Goal: Information Seeking & Learning: Learn about a topic

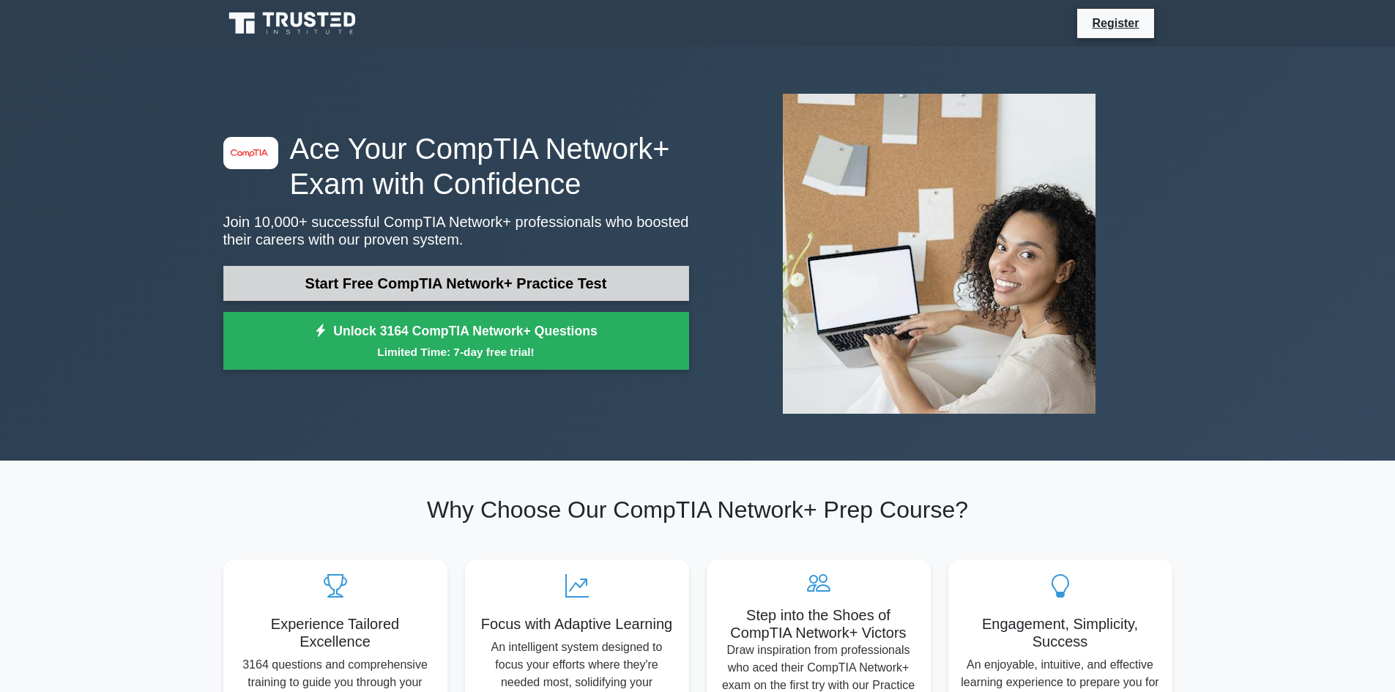
click at [536, 286] on link "Start Free CompTIA Network+ Practice Test" at bounding box center [456, 283] width 466 height 35
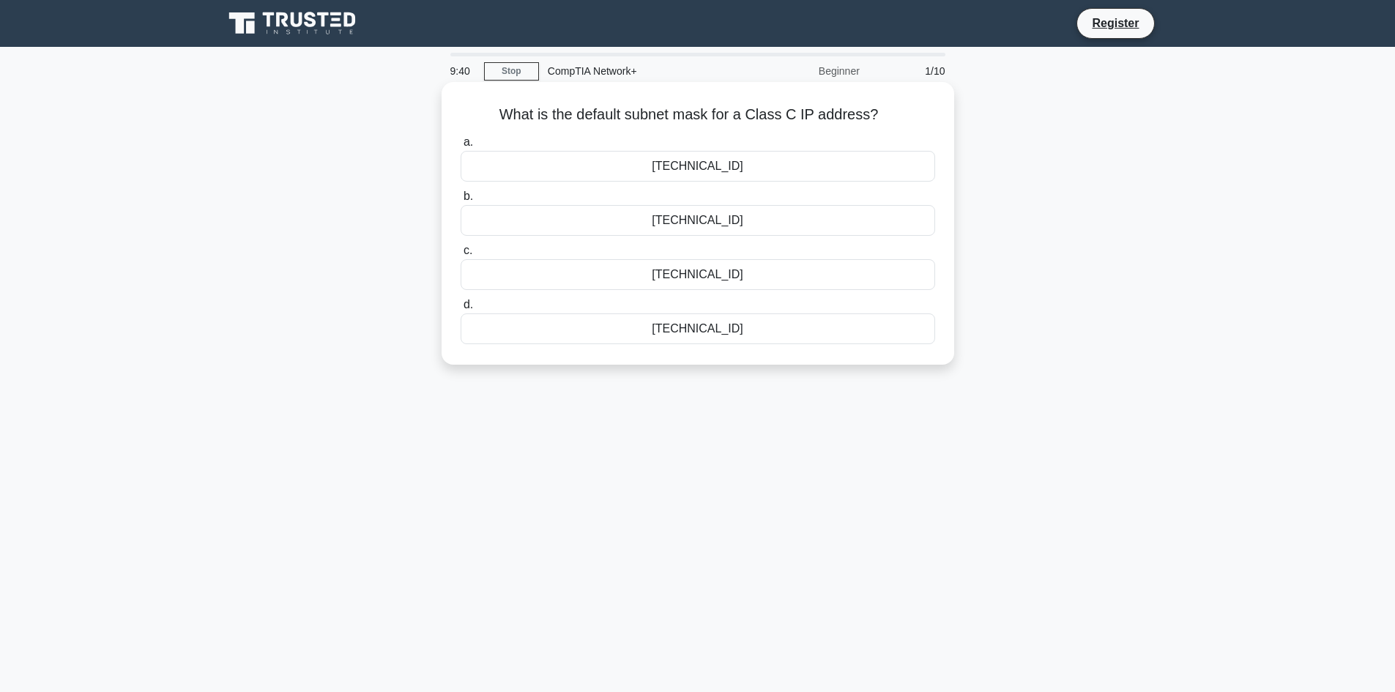
click at [723, 224] on div "255.255.255.0" at bounding box center [697, 220] width 474 height 31
click at [460, 201] on input "b. 255.255.255.0" at bounding box center [460, 197] width 0 height 10
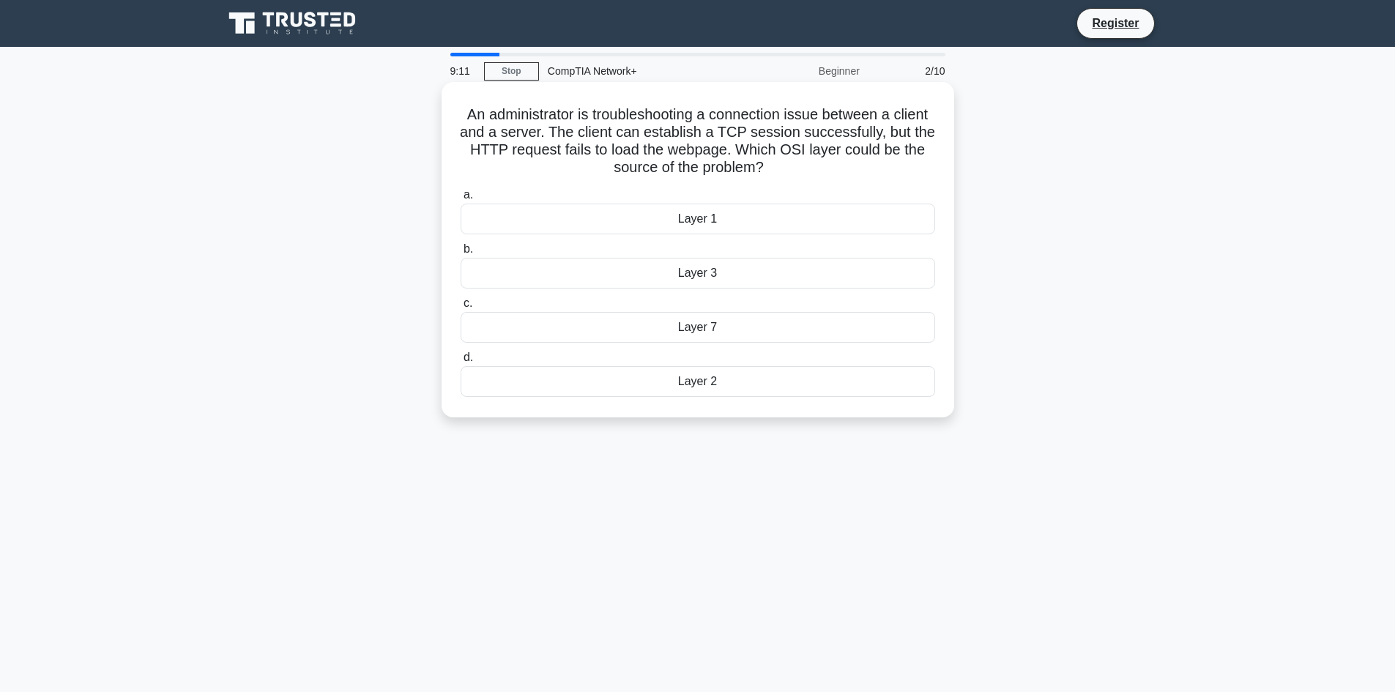
click at [742, 329] on div "Layer 7" at bounding box center [697, 327] width 474 height 31
click at [460, 308] on input "c. Layer 7" at bounding box center [460, 304] width 0 height 10
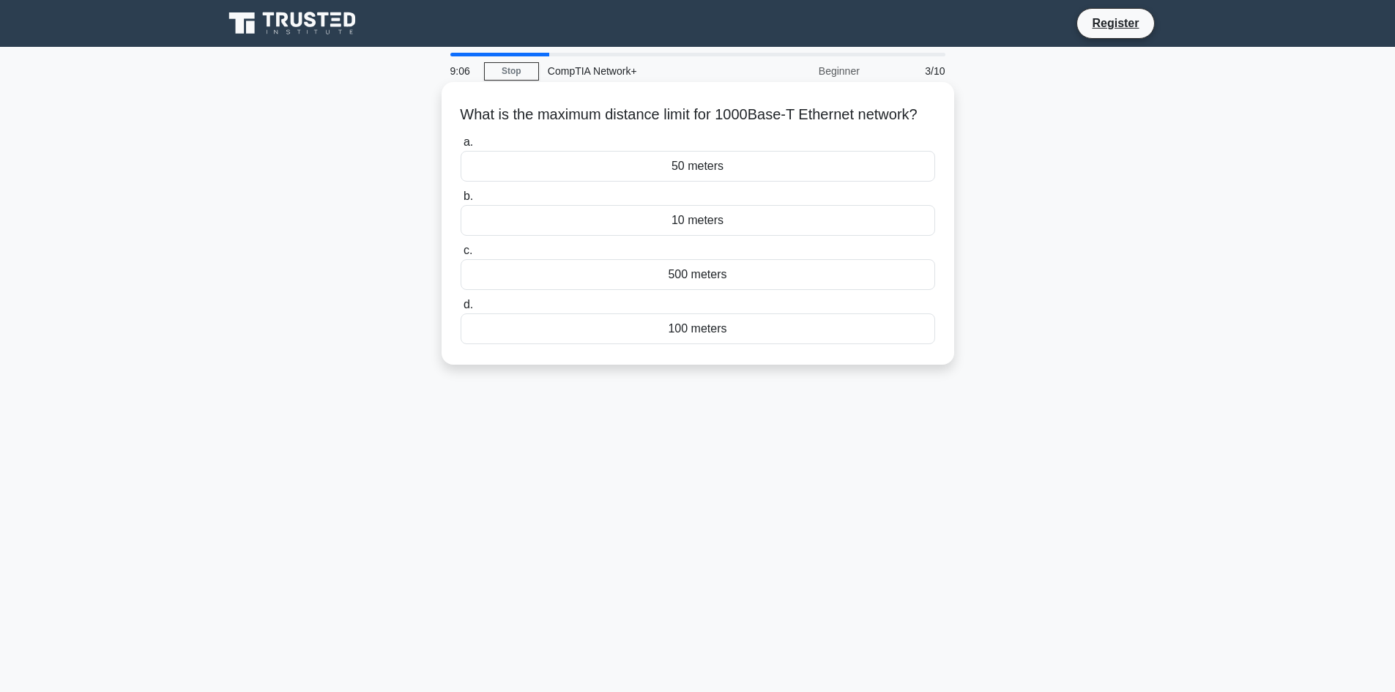
click at [736, 339] on div "100 meters" at bounding box center [697, 328] width 474 height 31
click at [460, 310] on input "d. 100 meters" at bounding box center [460, 305] width 0 height 10
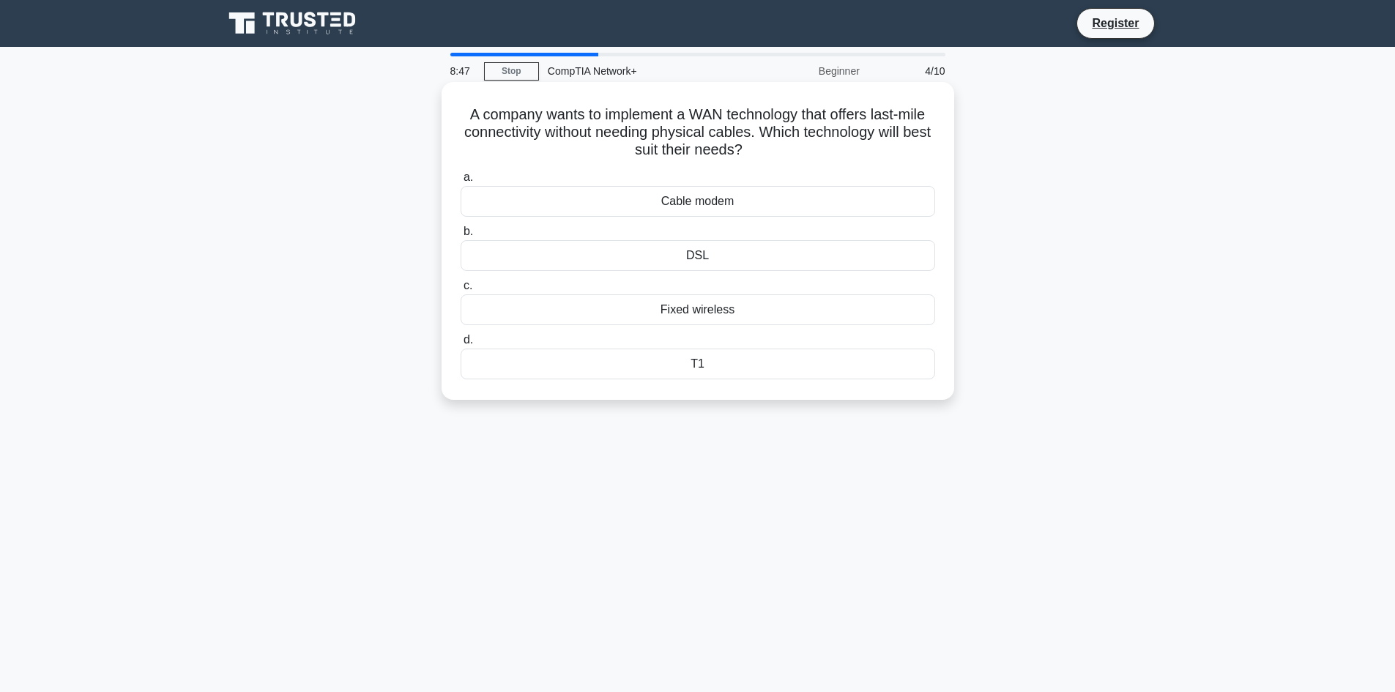
click at [718, 251] on div "DSL" at bounding box center [697, 255] width 474 height 31
click at [460, 236] on input "b. DSL" at bounding box center [460, 232] width 0 height 10
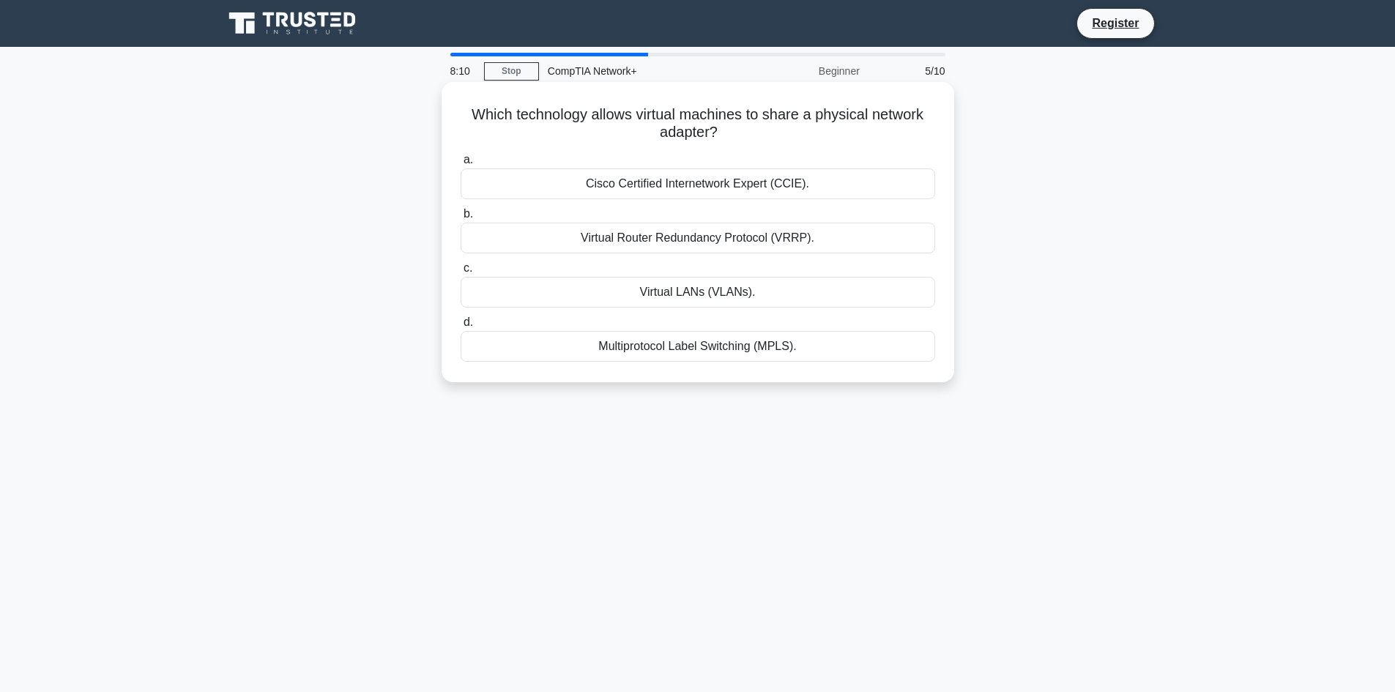
click at [691, 299] on div "Virtual LANs (VLANs)." at bounding box center [697, 292] width 474 height 31
click at [460, 273] on input "c. Virtual LANs (VLANs)." at bounding box center [460, 269] width 0 height 10
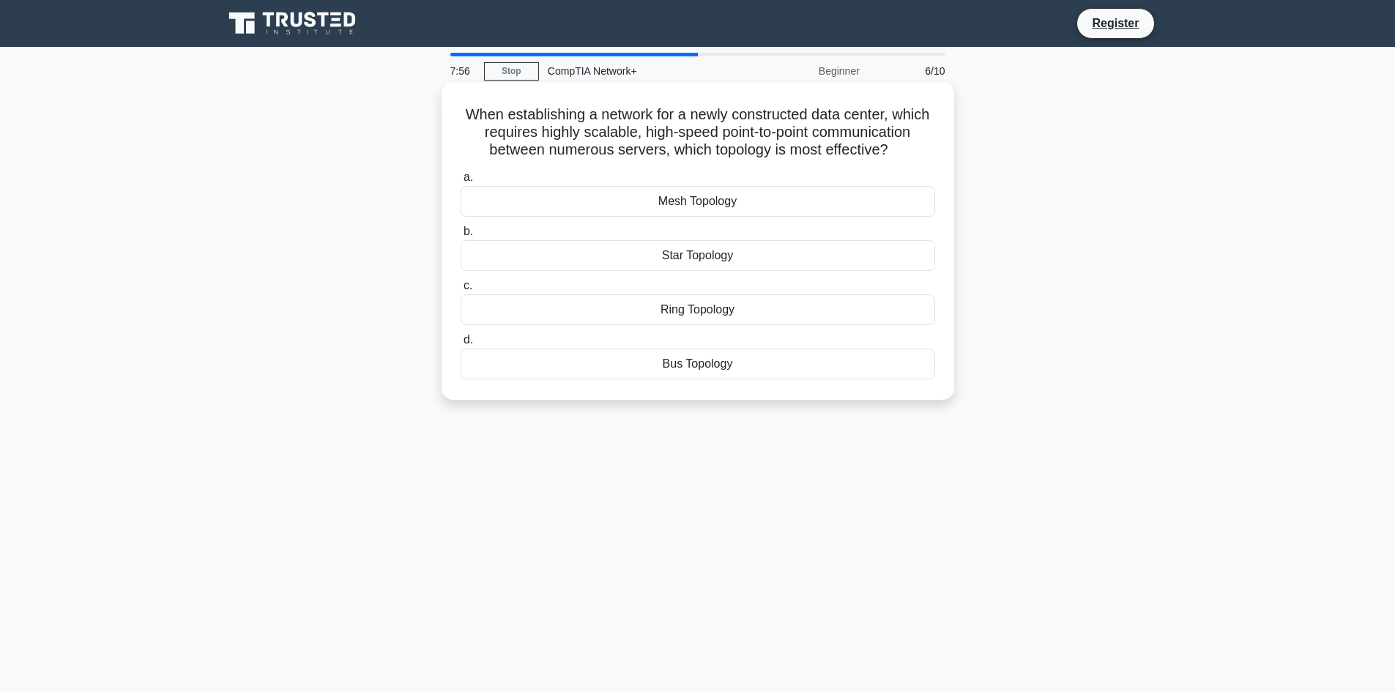
click at [706, 317] on div "Ring Topology" at bounding box center [697, 309] width 474 height 31
click at [460, 291] on input "c. Ring Topology" at bounding box center [460, 286] width 0 height 10
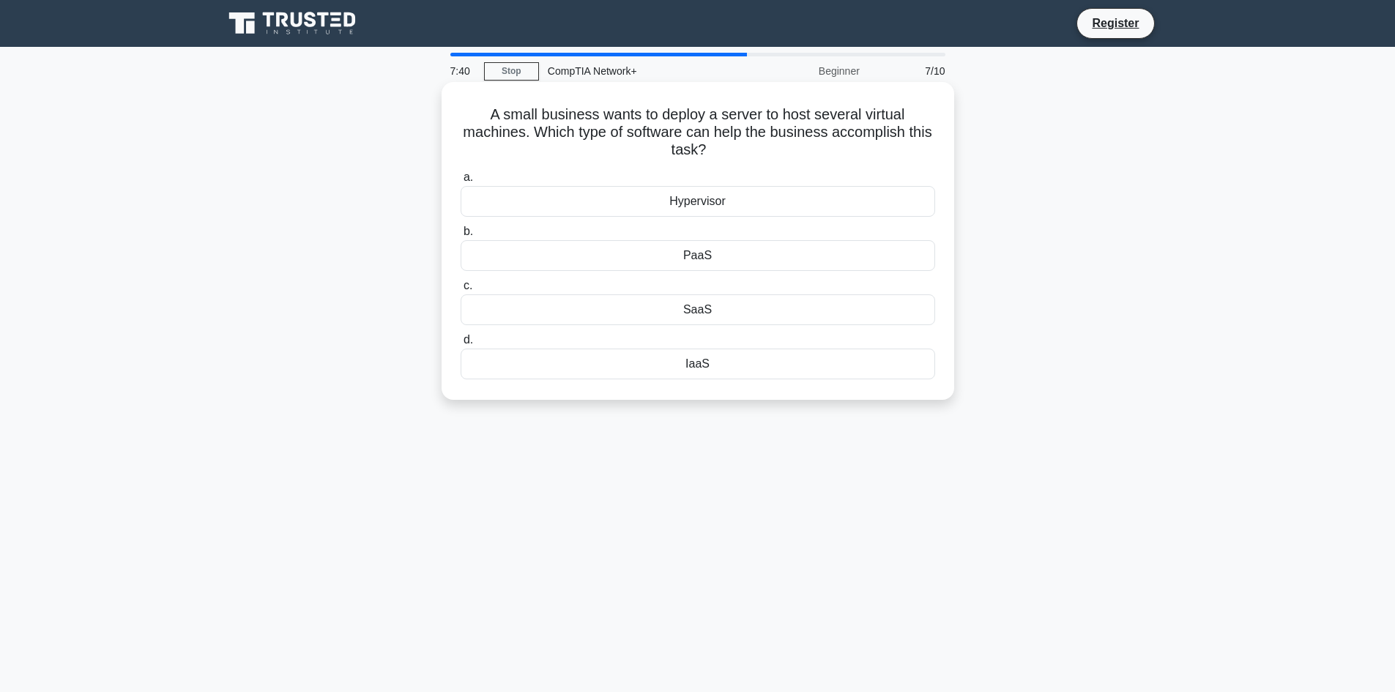
click at [742, 204] on div "Hypervisor" at bounding box center [697, 201] width 474 height 31
click at [460, 182] on input "a. Hypervisor" at bounding box center [460, 178] width 0 height 10
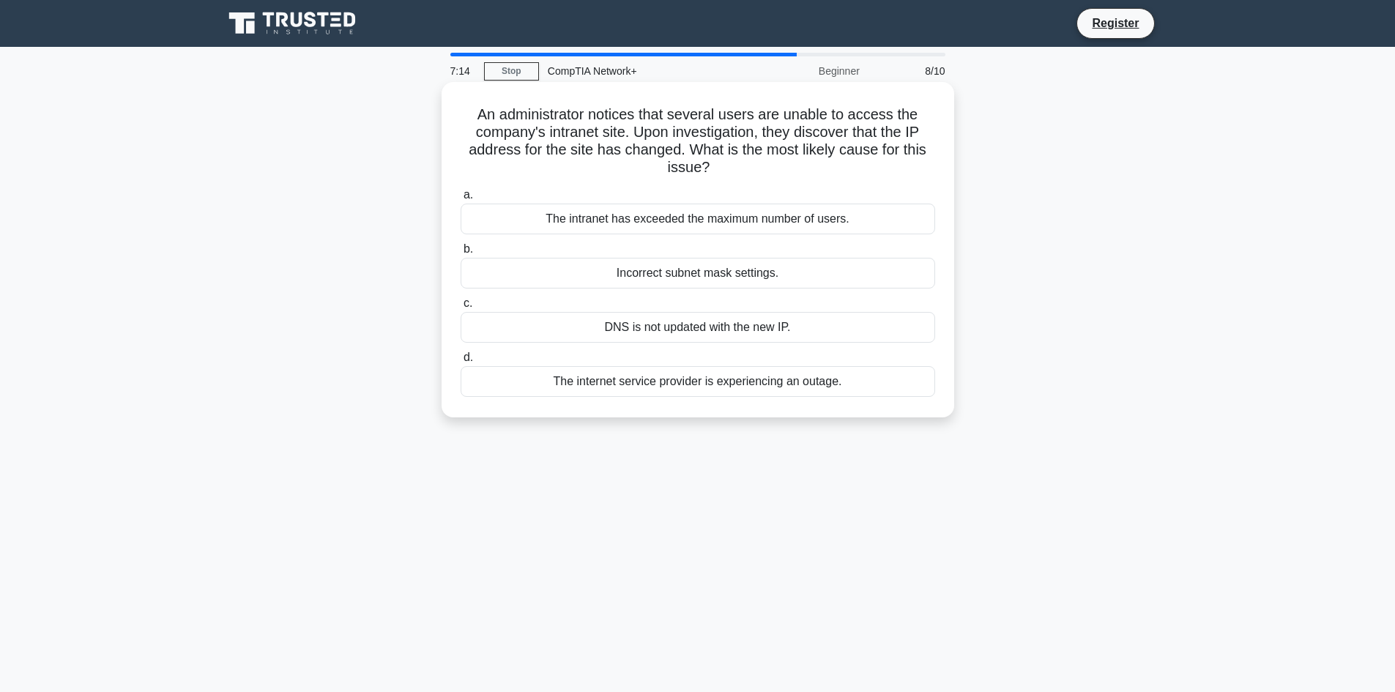
click at [700, 334] on div "DNS is not updated with the new IP." at bounding box center [697, 327] width 474 height 31
click at [460, 308] on input "c. DNS is not updated with the new IP." at bounding box center [460, 304] width 0 height 10
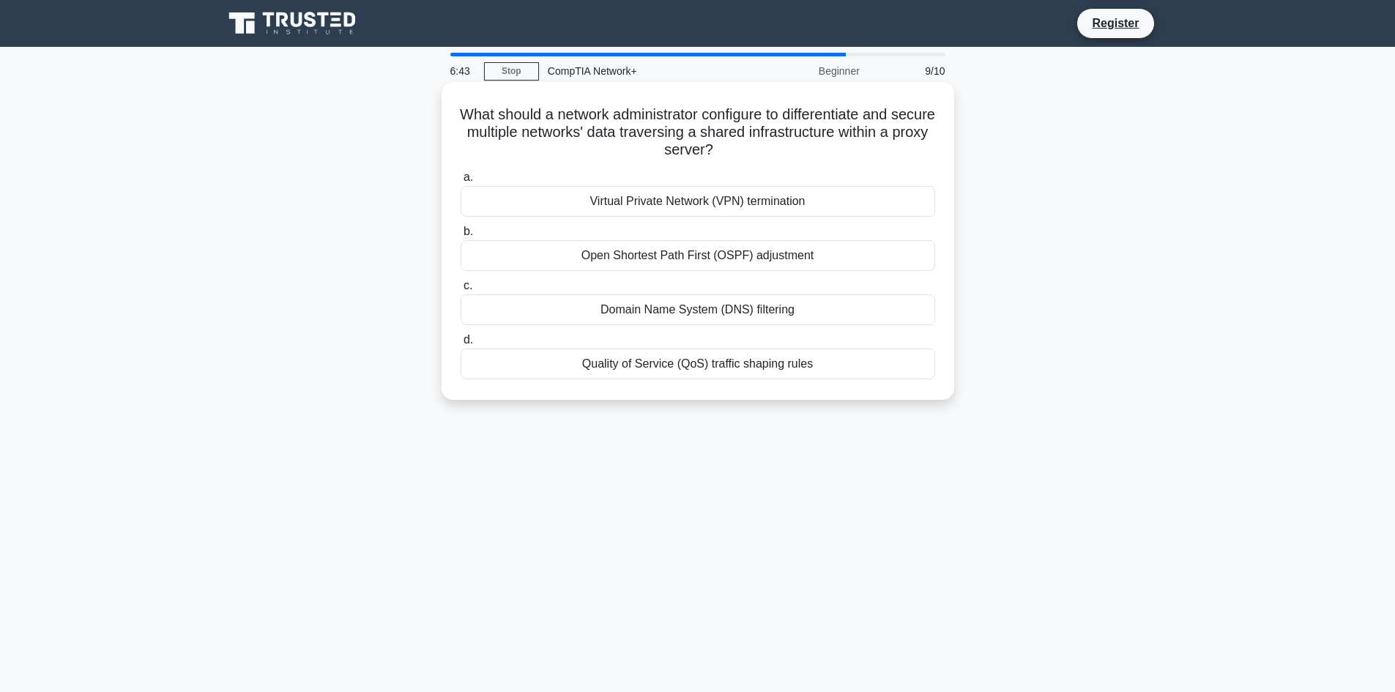
click at [702, 204] on div "Virtual Private Network (VPN) termination" at bounding box center [697, 201] width 474 height 31
click at [460, 182] on input "a. Virtual Private Network (VPN) termination" at bounding box center [460, 178] width 0 height 10
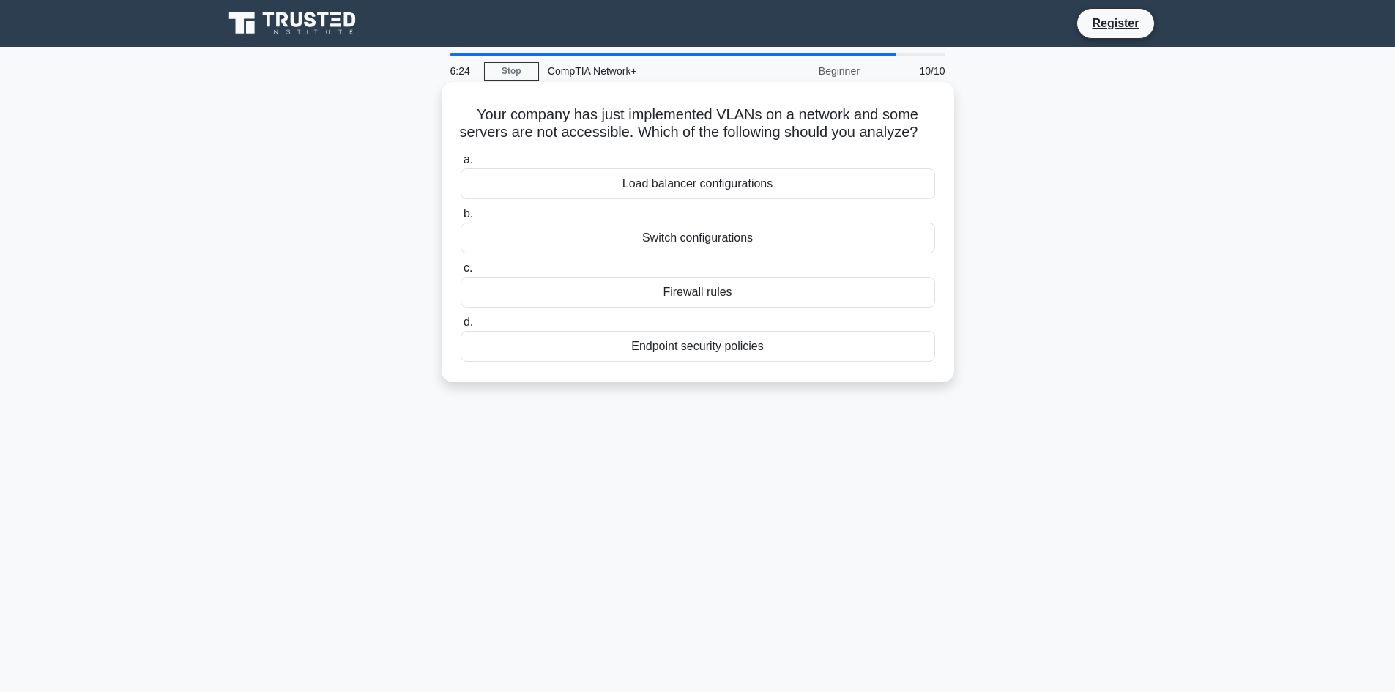
click at [665, 253] on div "Switch configurations" at bounding box center [697, 238] width 474 height 31
click at [460, 219] on input "b. Switch configurations" at bounding box center [460, 214] width 0 height 10
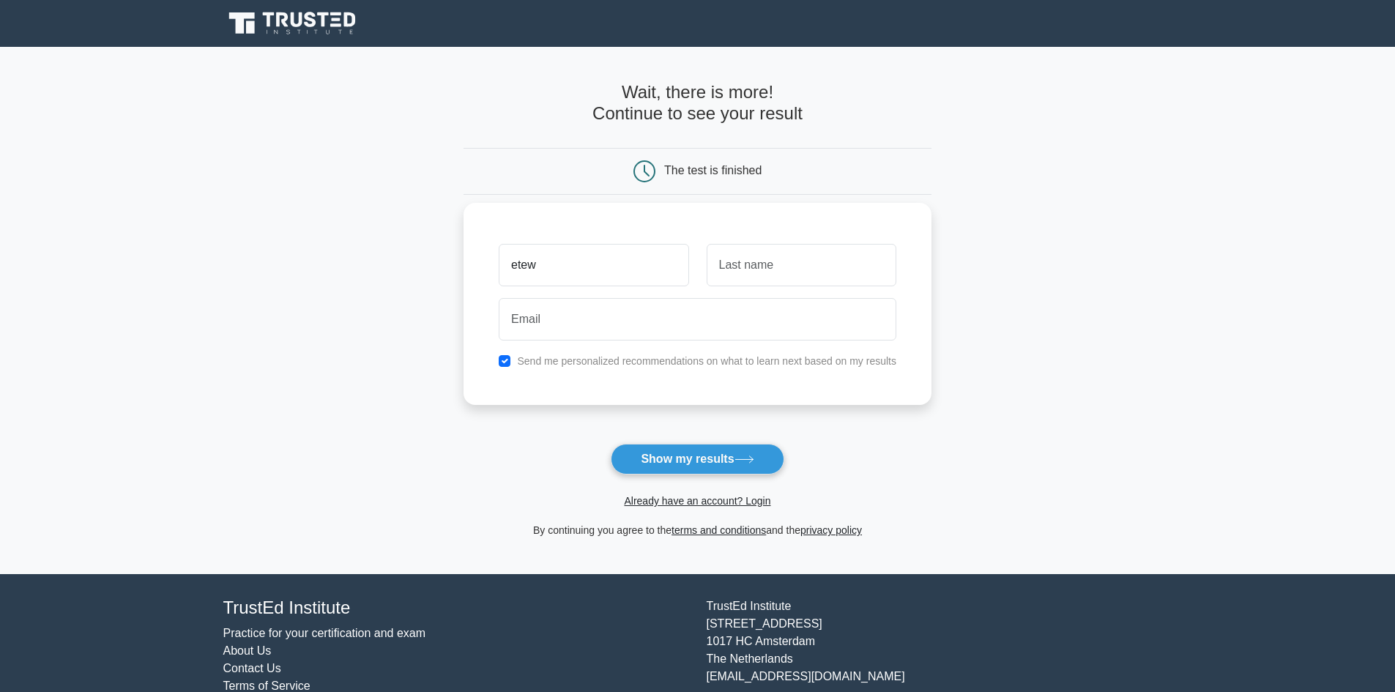
type input "etew"
click at [816, 259] on input "text" at bounding box center [801, 265] width 190 height 42
type input "rewrew"
click at [695, 308] on input "email" at bounding box center [698, 319] width 398 height 42
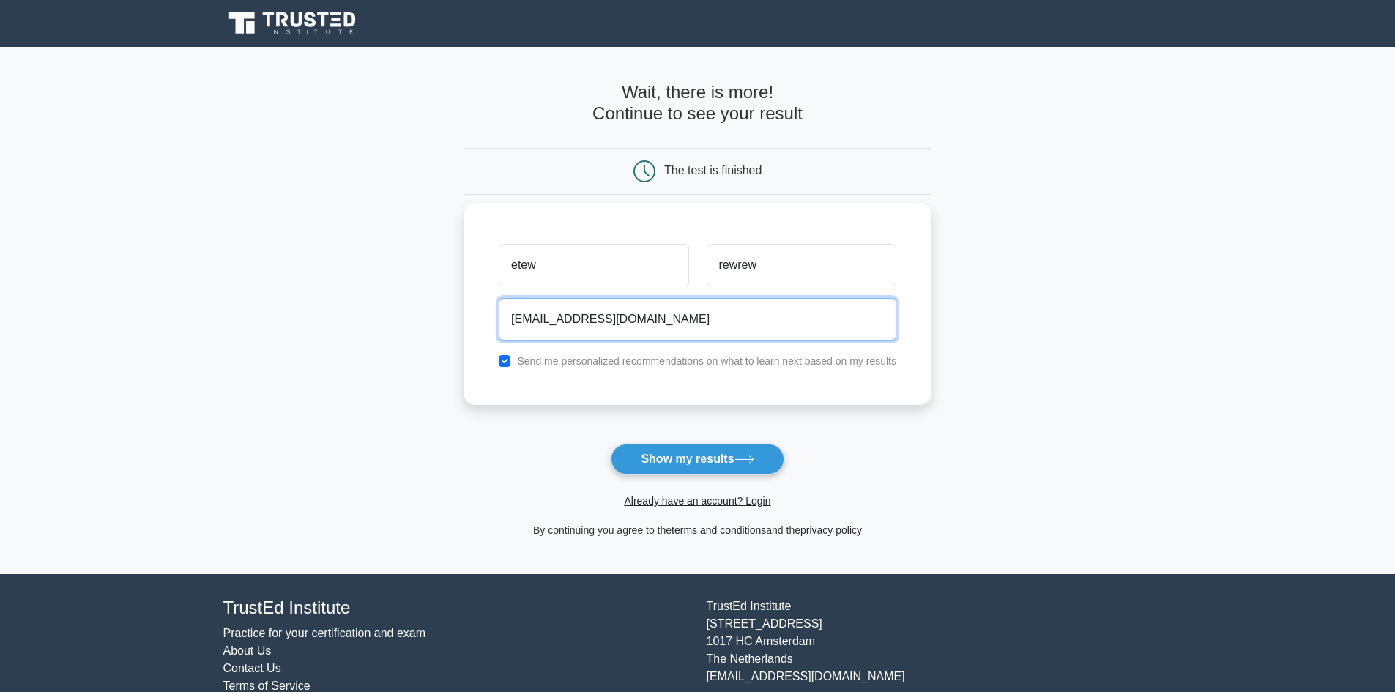
type input "[EMAIL_ADDRESS][DOMAIN_NAME]"
click at [688, 365] on label "Send me personalized recommendations on what to learn next based on my results" at bounding box center [706, 361] width 379 height 12
click at [504, 363] on input "checkbox" at bounding box center [505, 361] width 12 height 12
checkbox input "false"
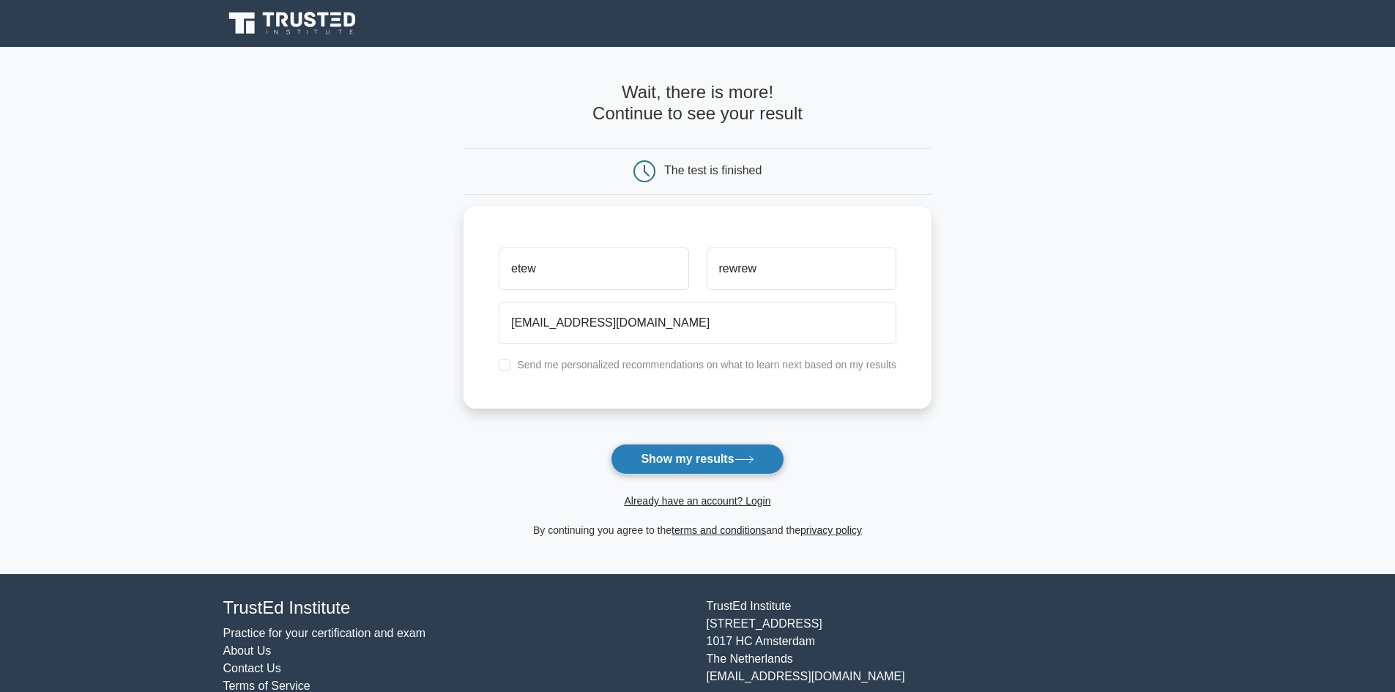
click at [698, 464] on button "Show my results" at bounding box center [697, 459] width 173 height 31
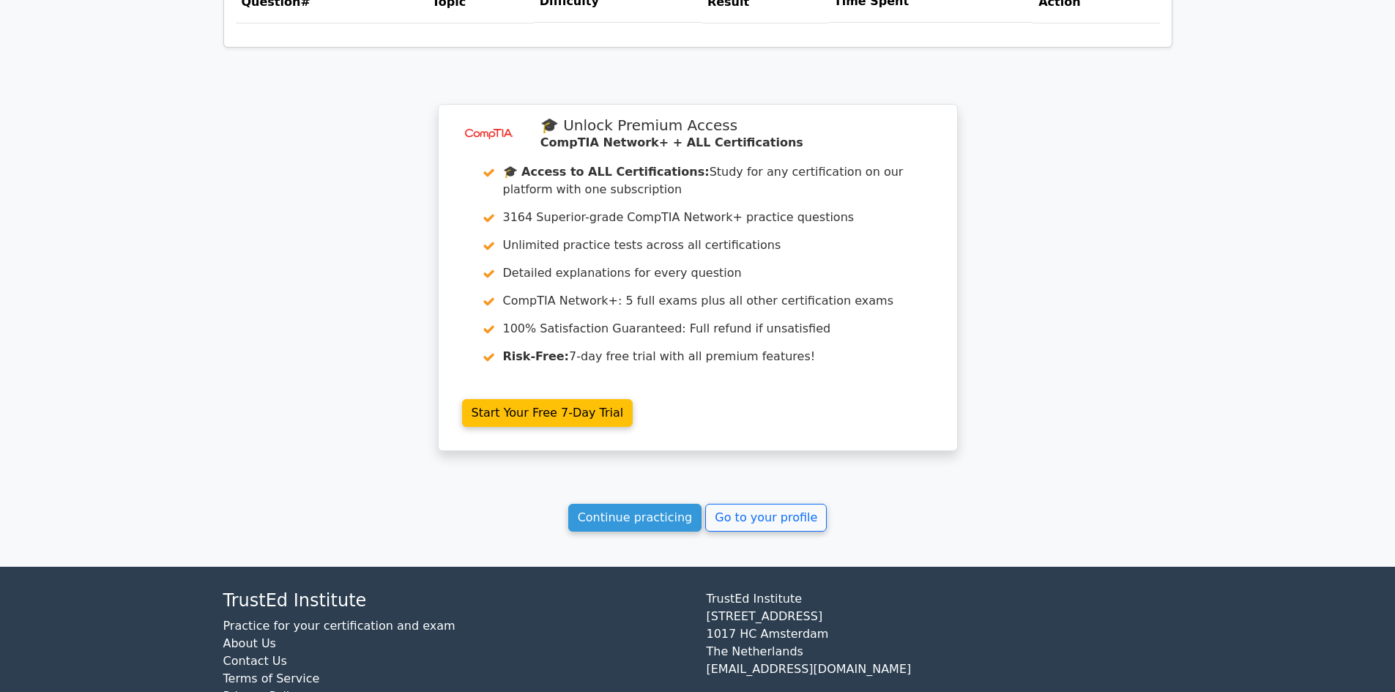
scroll to position [1065, 0]
